Goal: Task Accomplishment & Management: Manage account settings

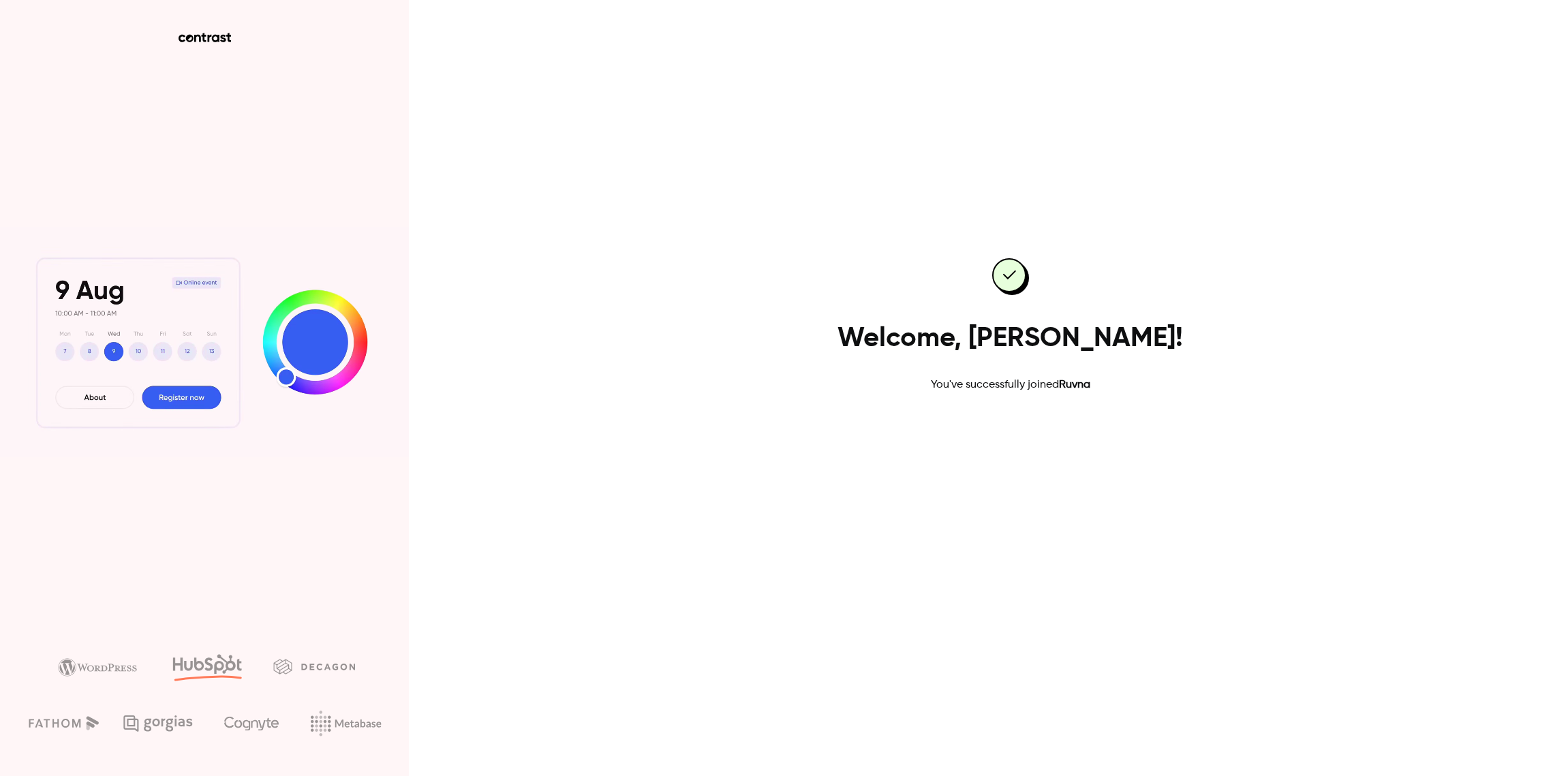
click at [1050, 426] on link "Go to dashboard" at bounding box center [1010, 437] width 115 height 32
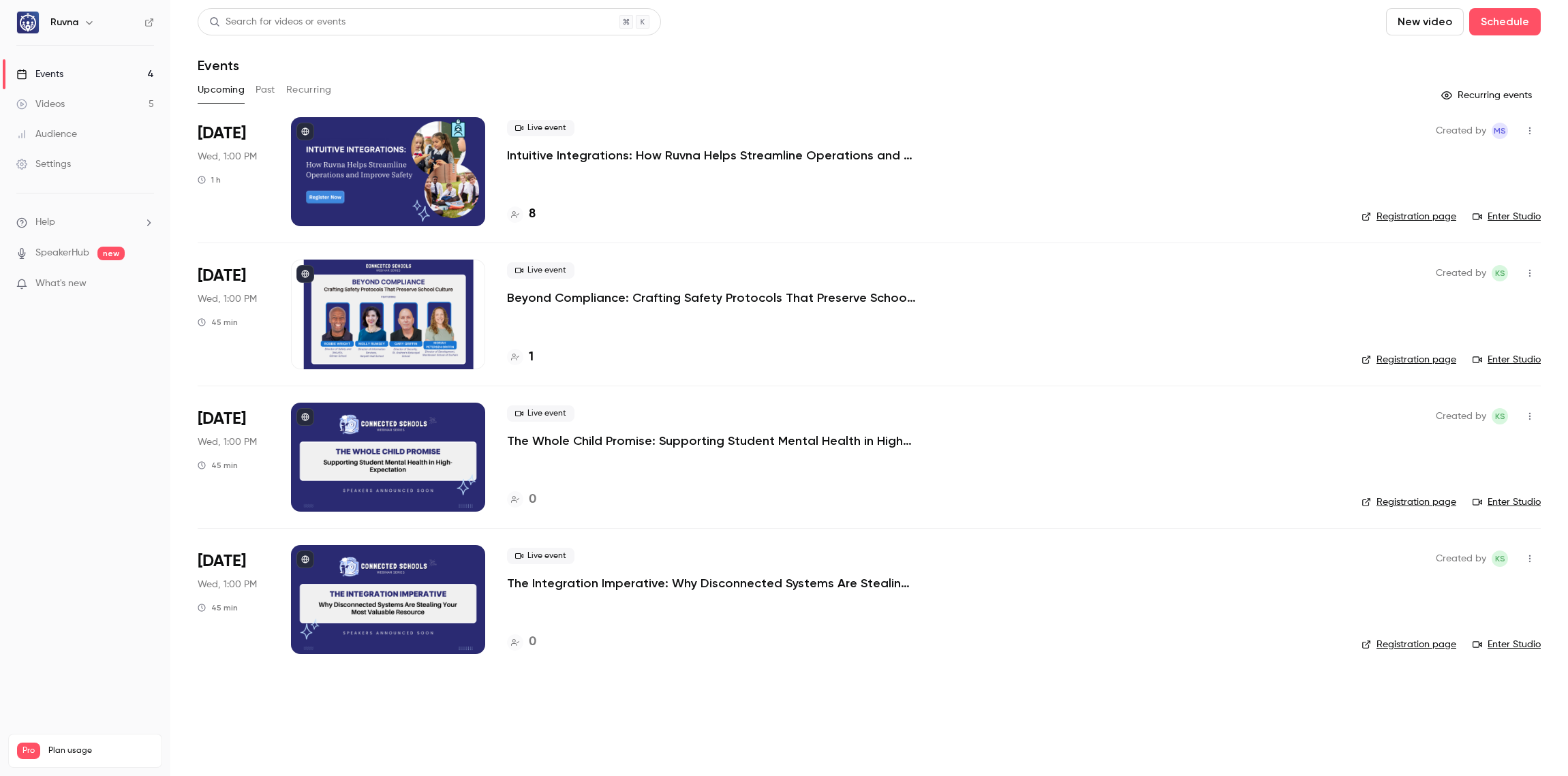
click at [676, 147] on p "Intuitive Integrations: How Ruvna Helps Streamline Operations and Improve Safety" at bounding box center [712, 154] width 409 height 16
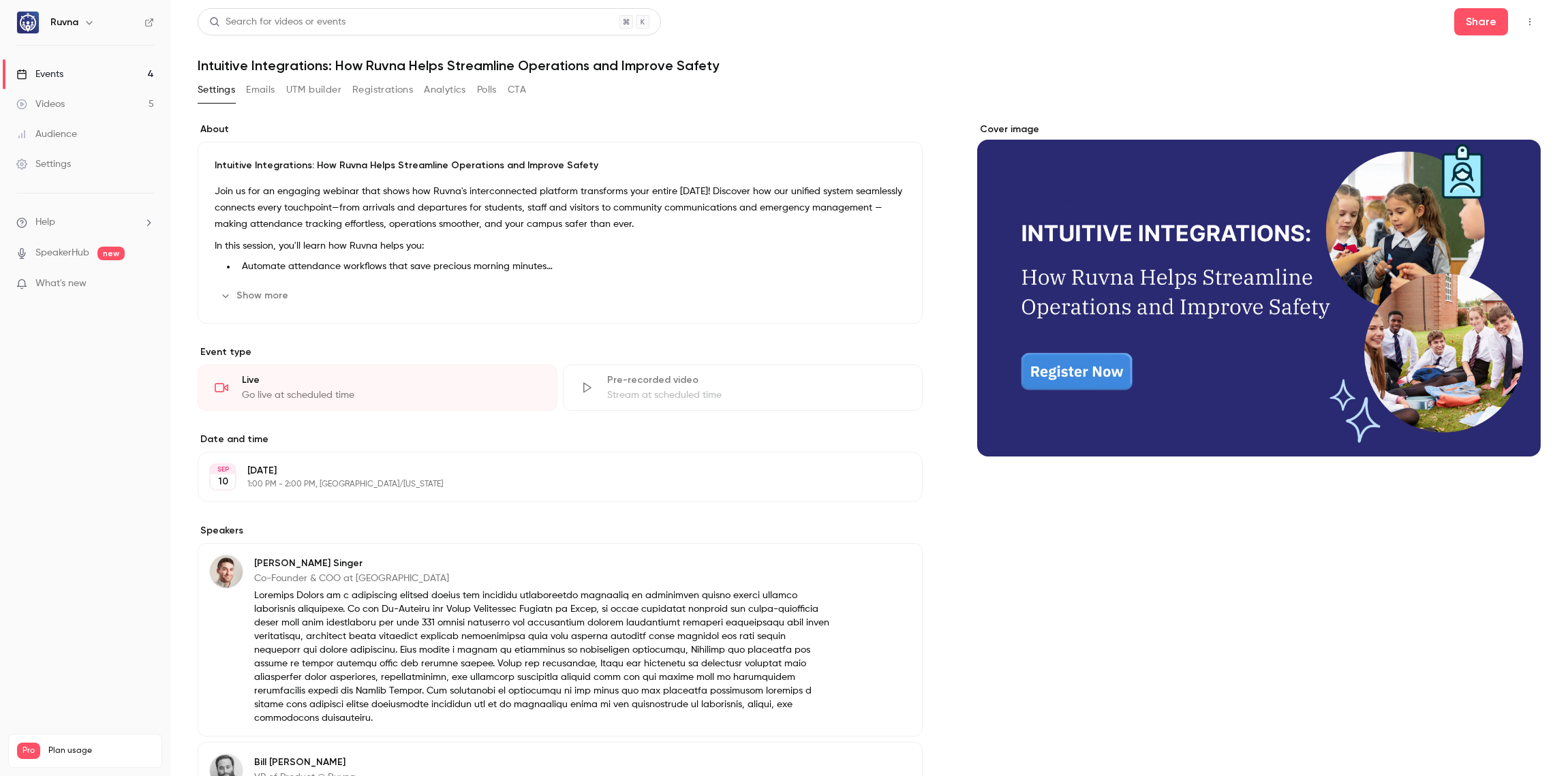
click at [337, 94] on button "UTM builder" at bounding box center [314, 90] width 55 height 22
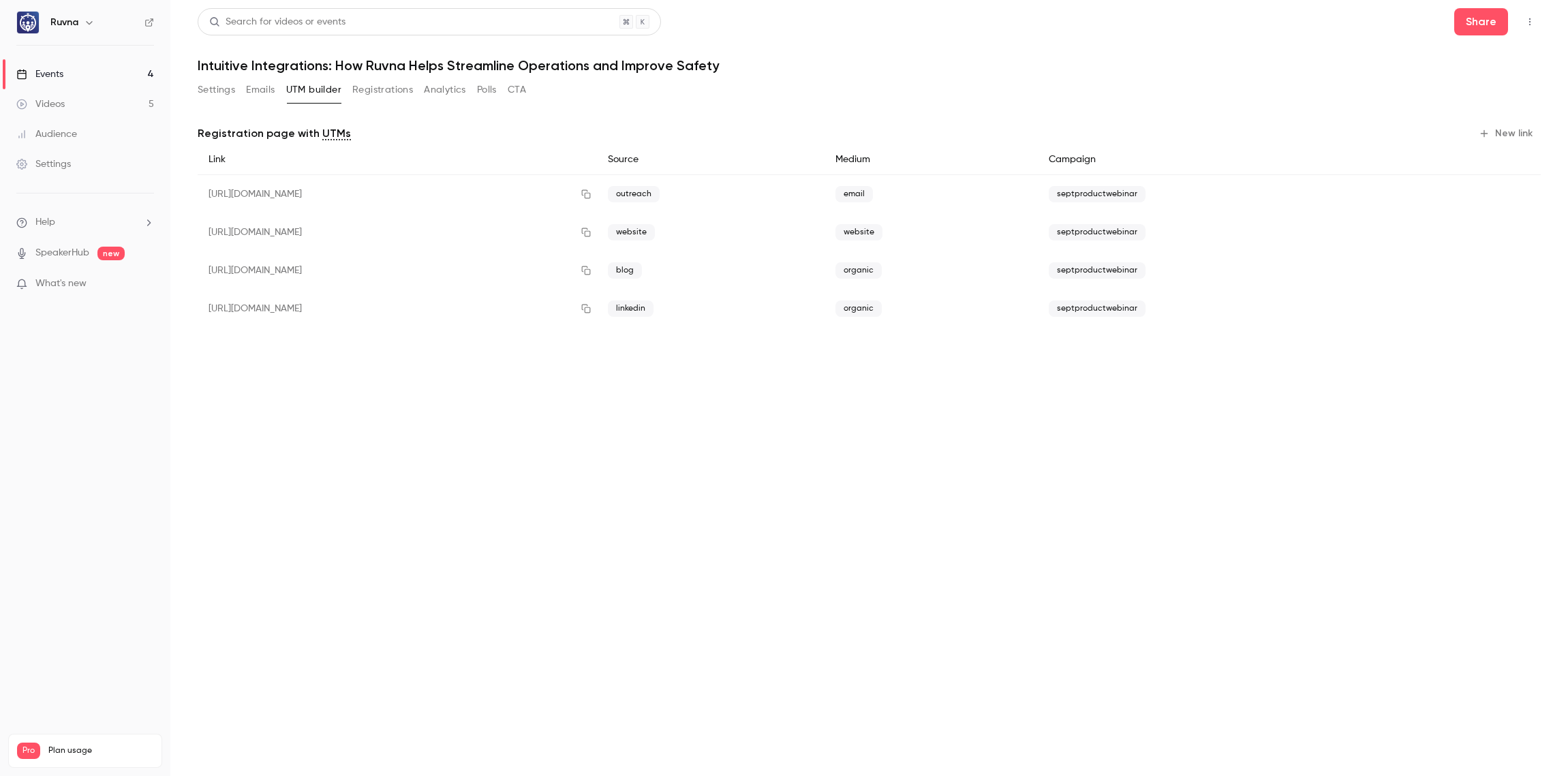
click at [217, 92] on button "Settings" at bounding box center [216, 90] width 37 height 22
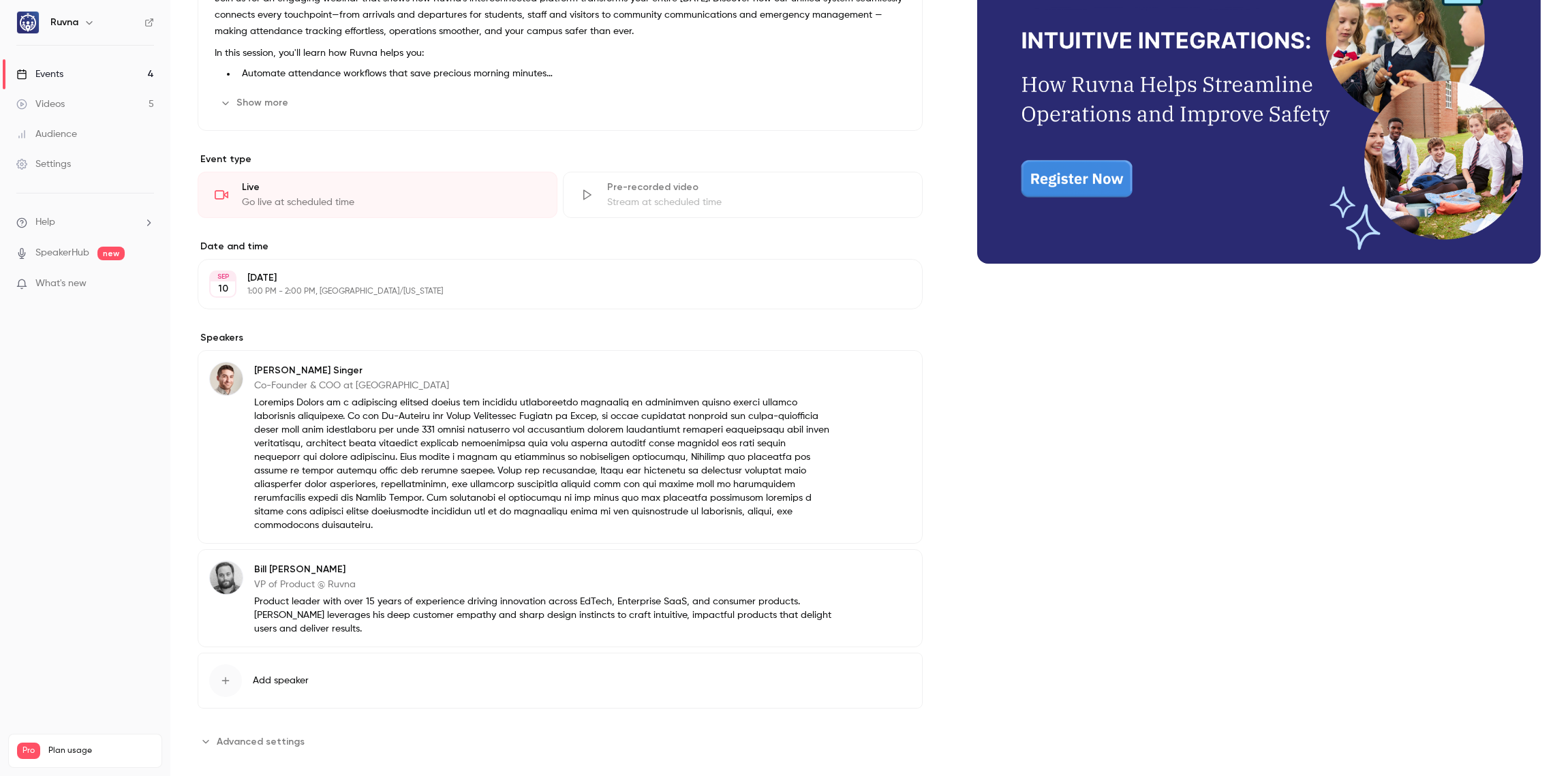
scroll to position [196, 0]
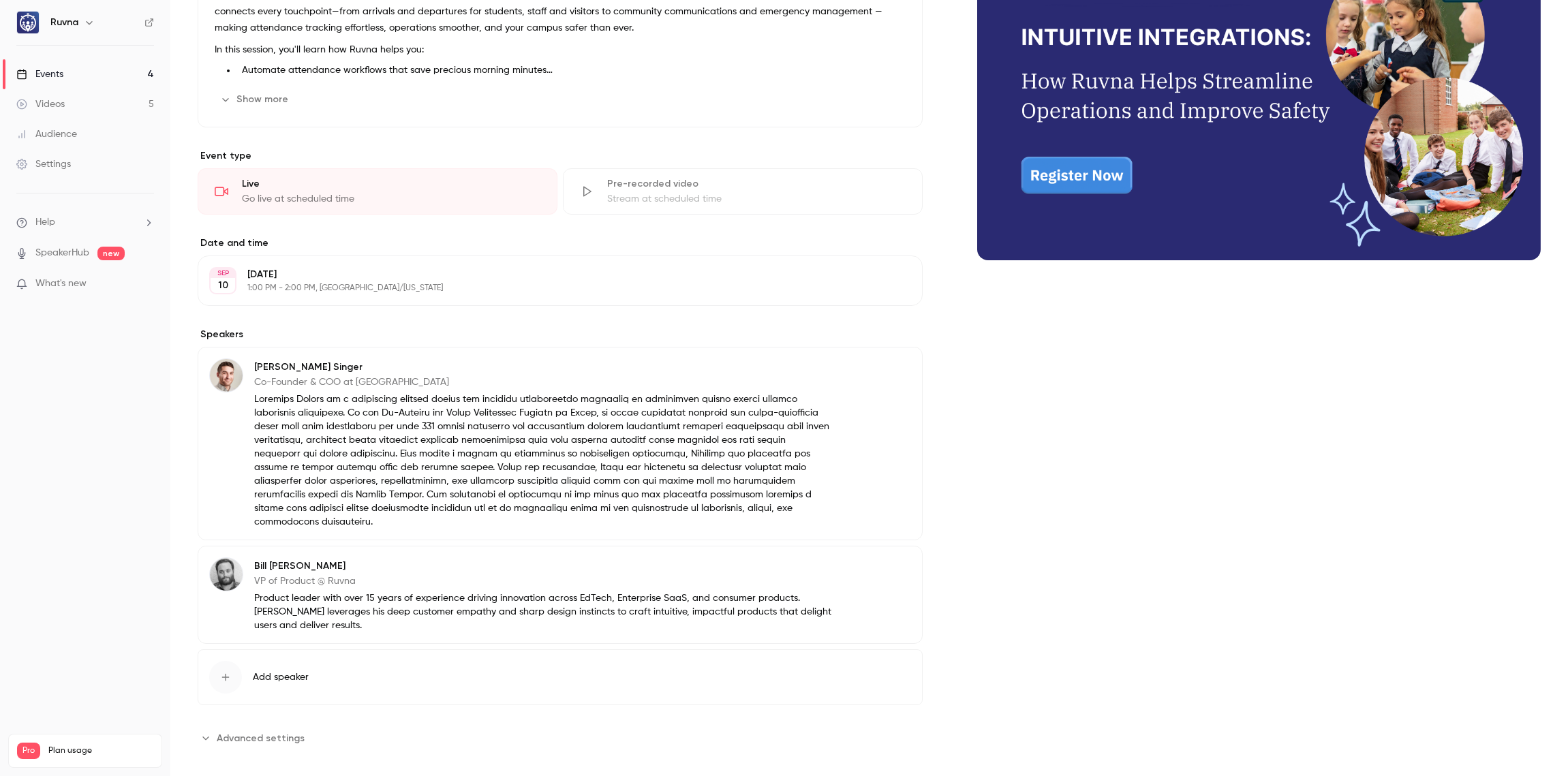
click at [407, 574] on p "VP of Product @ Ruvna" at bounding box center [544, 581] width 580 height 13
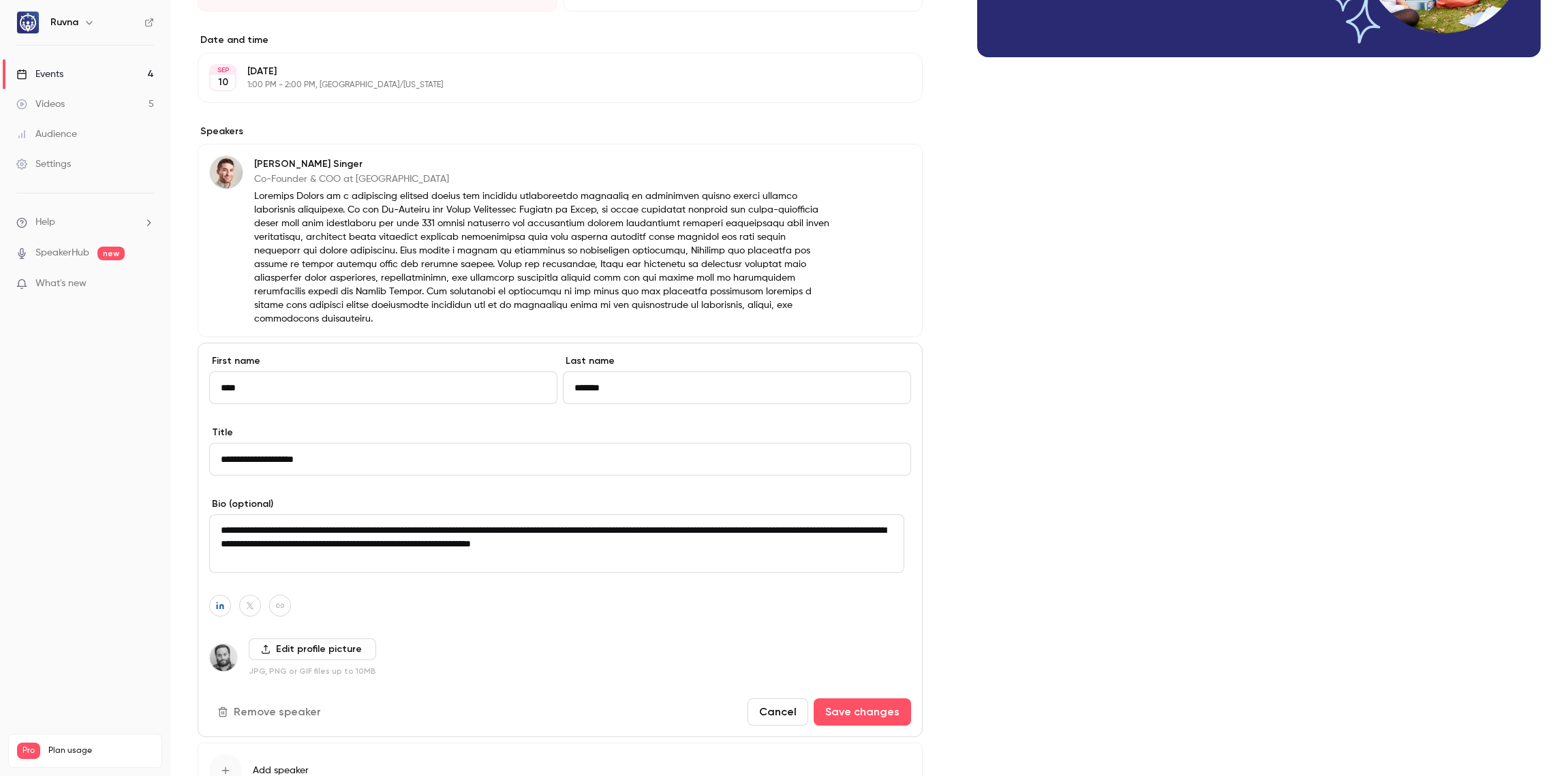
scroll to position [400, 0]
click at [1375, 463] on div "Cover image" at bounding box center [1259, 280] width 564 height 1118
click at [860, 705] on button "Save changes" at bounding box center [862, 710] width 97 height 28
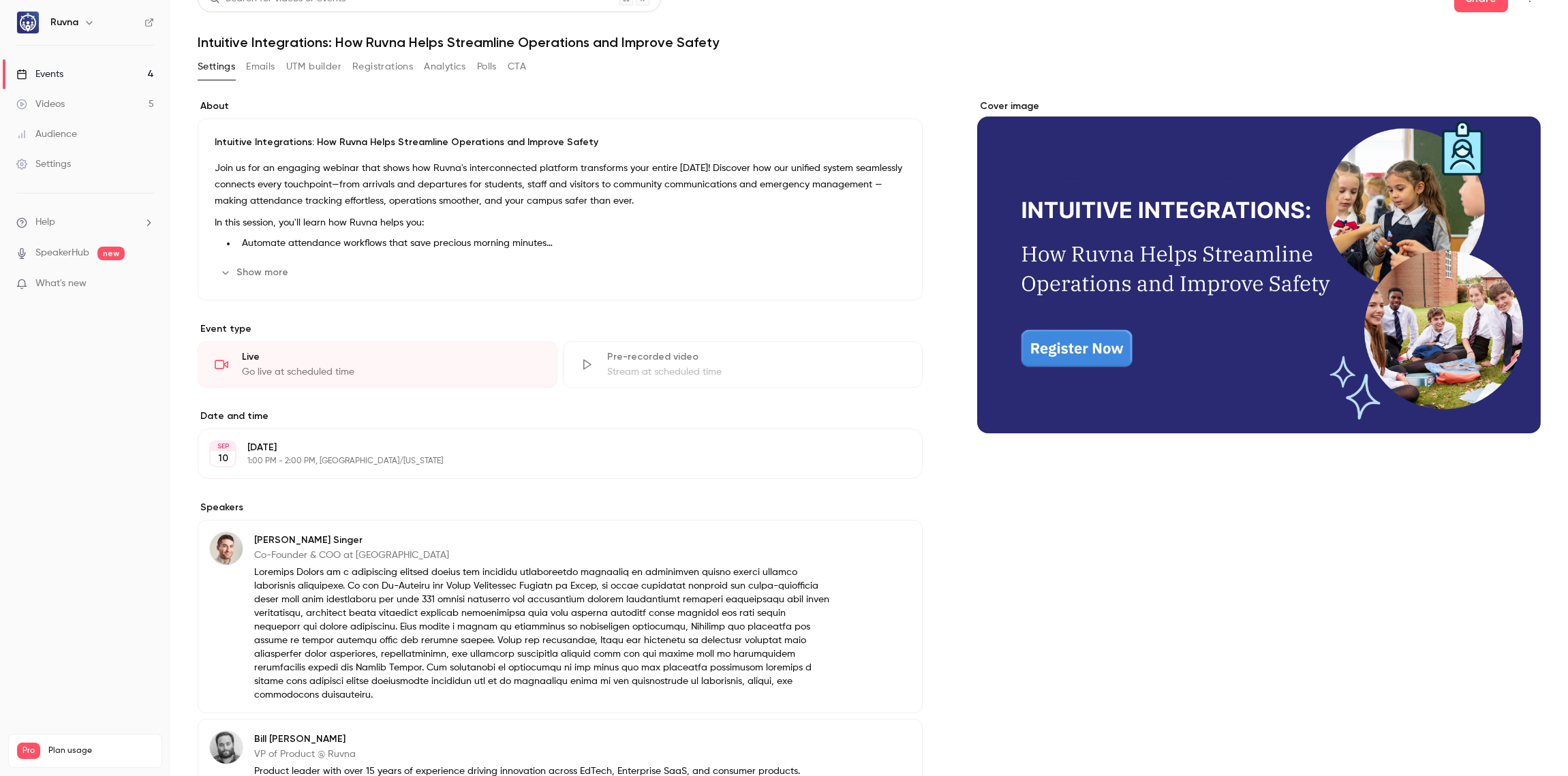
scroll to position [0, 0]
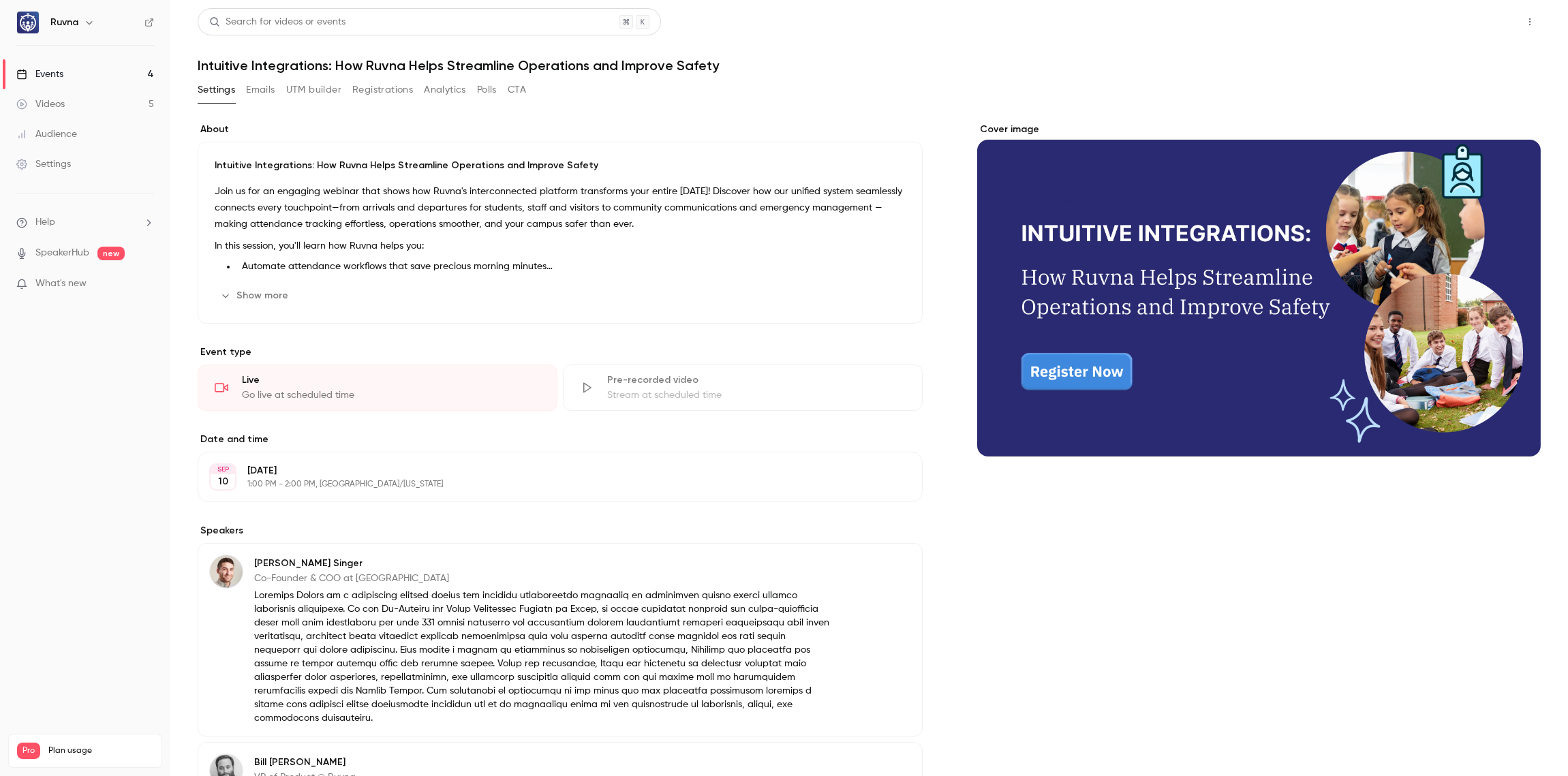
click at [1476, 20] on button "Share" at bounding box center [1481, 22] width 53 height 28
click at [1523, 12] on button "button" at bounding box center [1530, 21] width 22 height 22
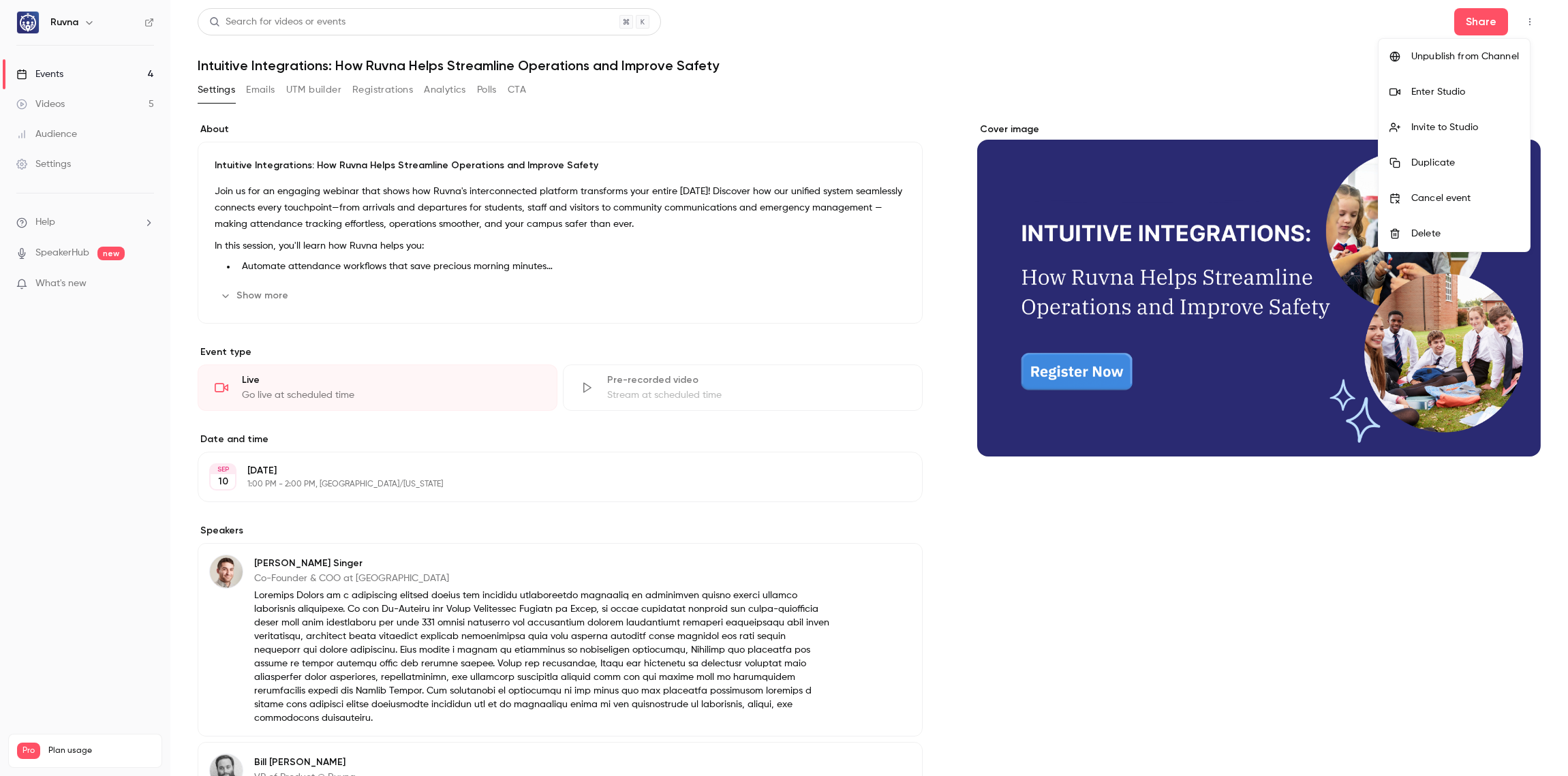
click at [1486, 120] on li "Invite to Studio" at bounding box center [1454, 127] width 152 height 35
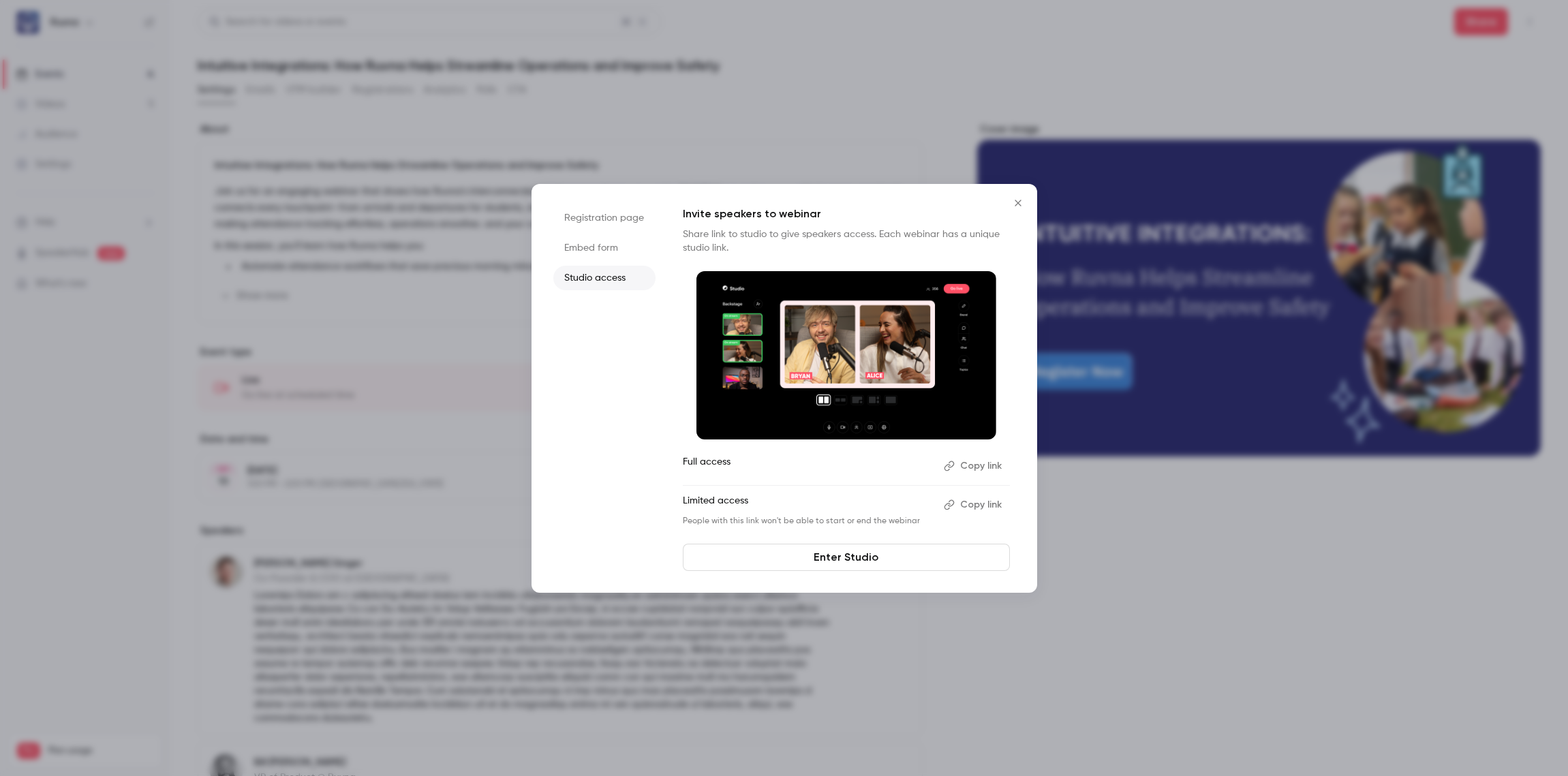
click at [963, 467] on button "Copy link" at bounding box center [974, 465] width 72 height 22
click at [1021, 200] on icon "Close" at bounding box center [1018, 202] width 6 height 6
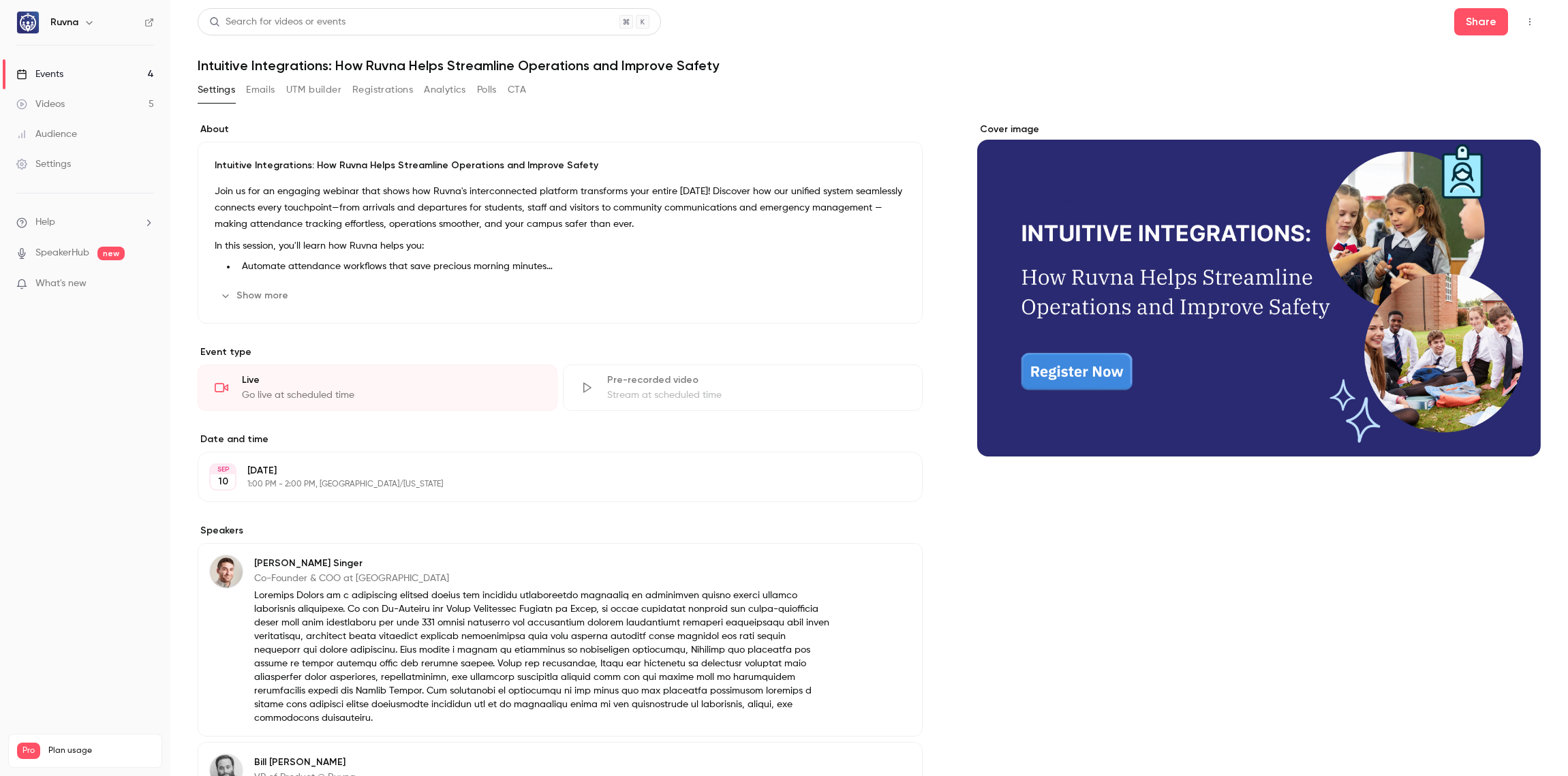
click at [1211, 521] on div "Cover image" at bounding box center [1259, 534] width 564 height 822
click at [1335, 81] on div "Settings Emails UTM builder Registrations Analytics Polls CTA" at bounding box center [869, 92] width 1343 height 28
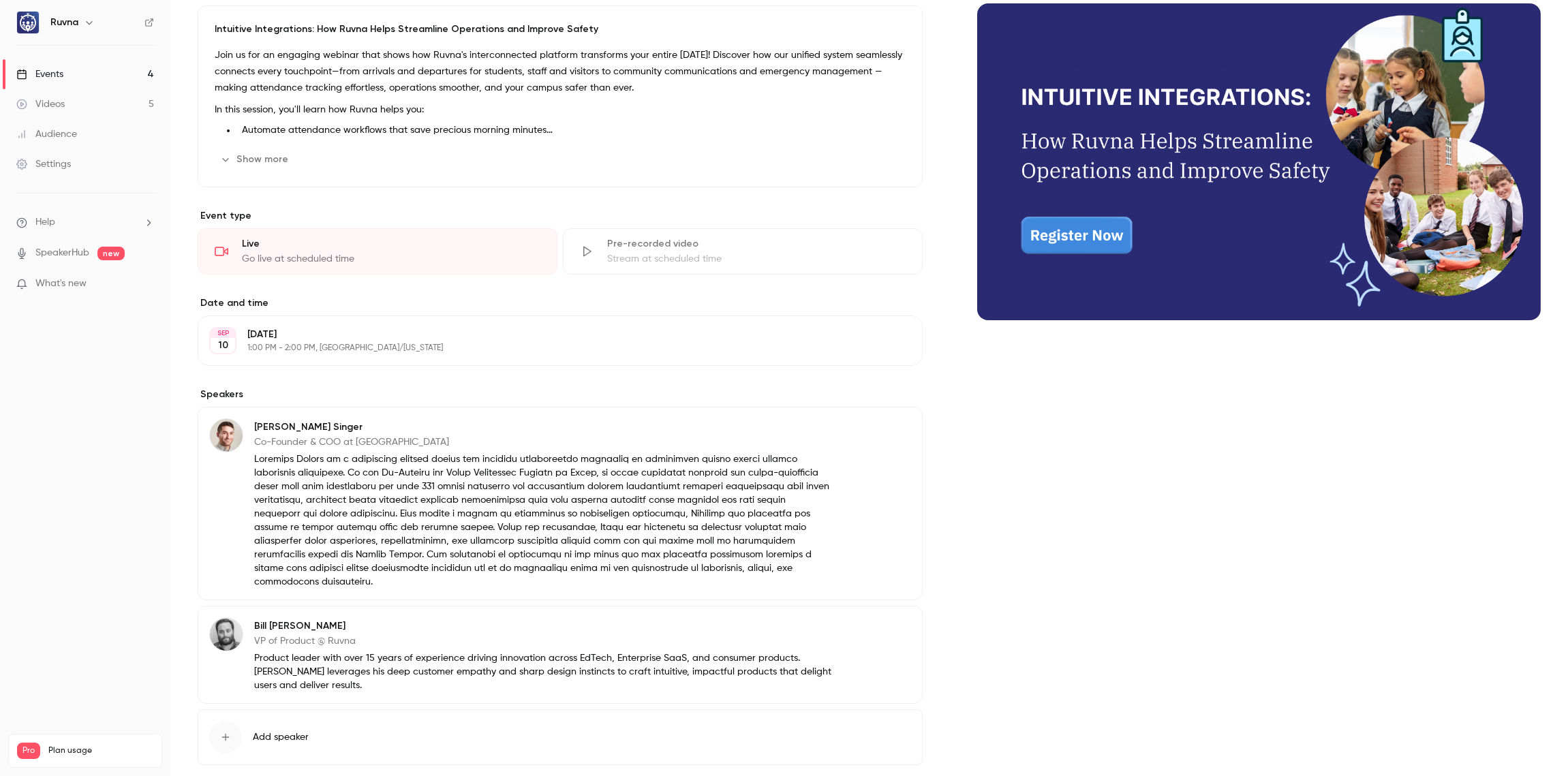
click at [1167, 521] on div "Cover image" at bounding box center [1259, 398] width 564 height 822
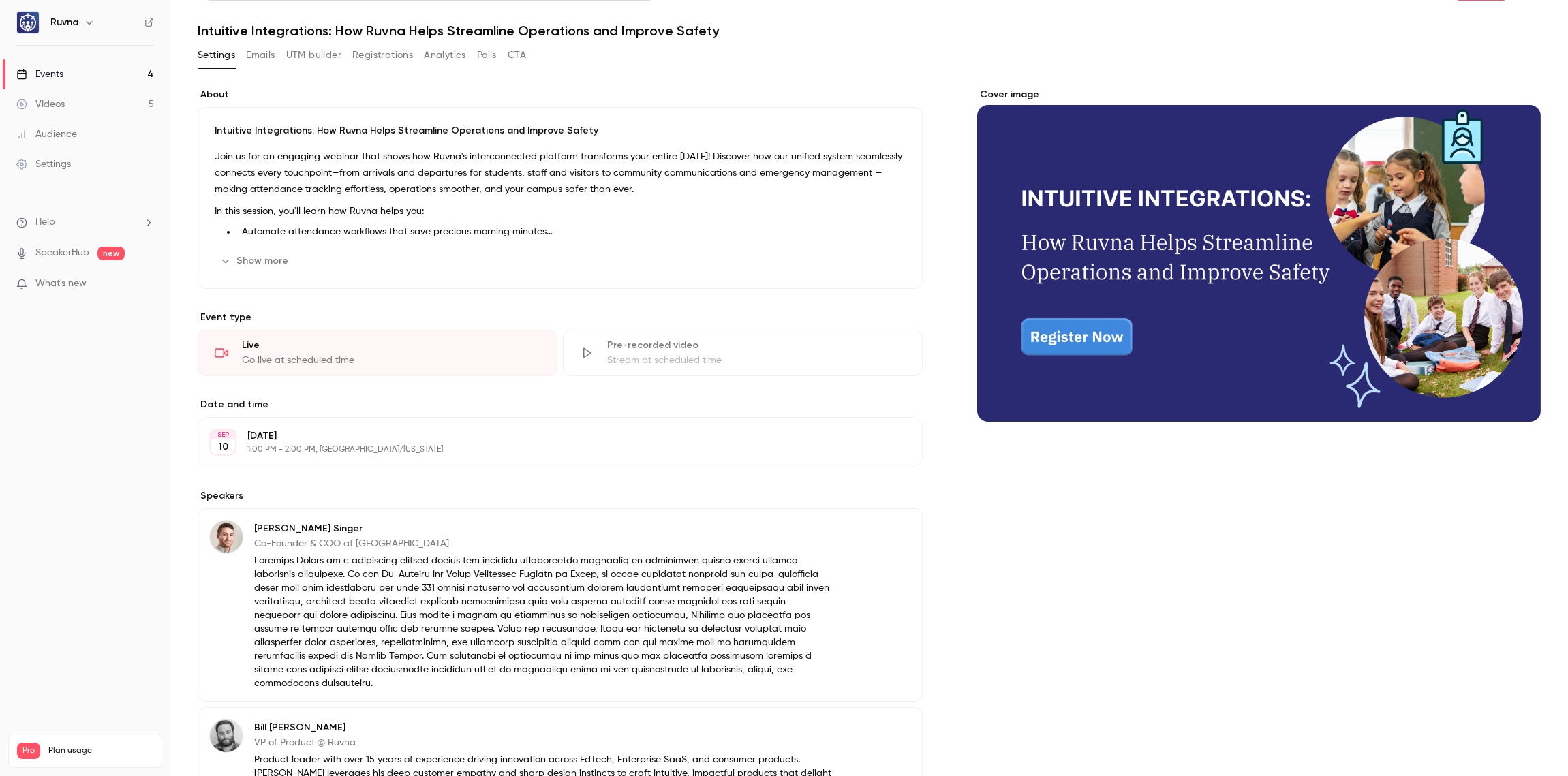
scroll to position [0, 0]
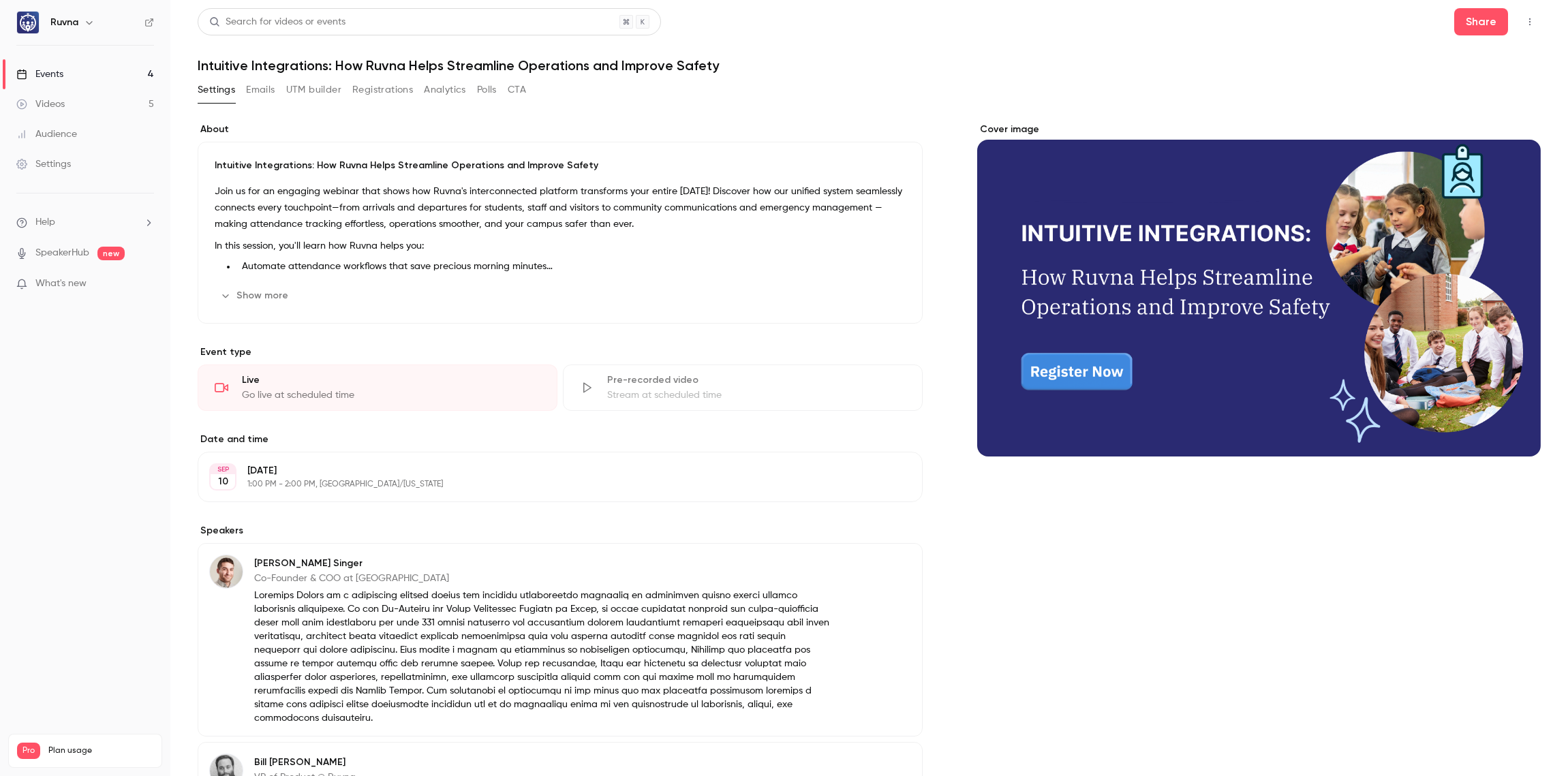
click at [377, 90] on button "Registrations" at bounding box center [382, 90] width 61 height 22
